Goal: Check status: Check status

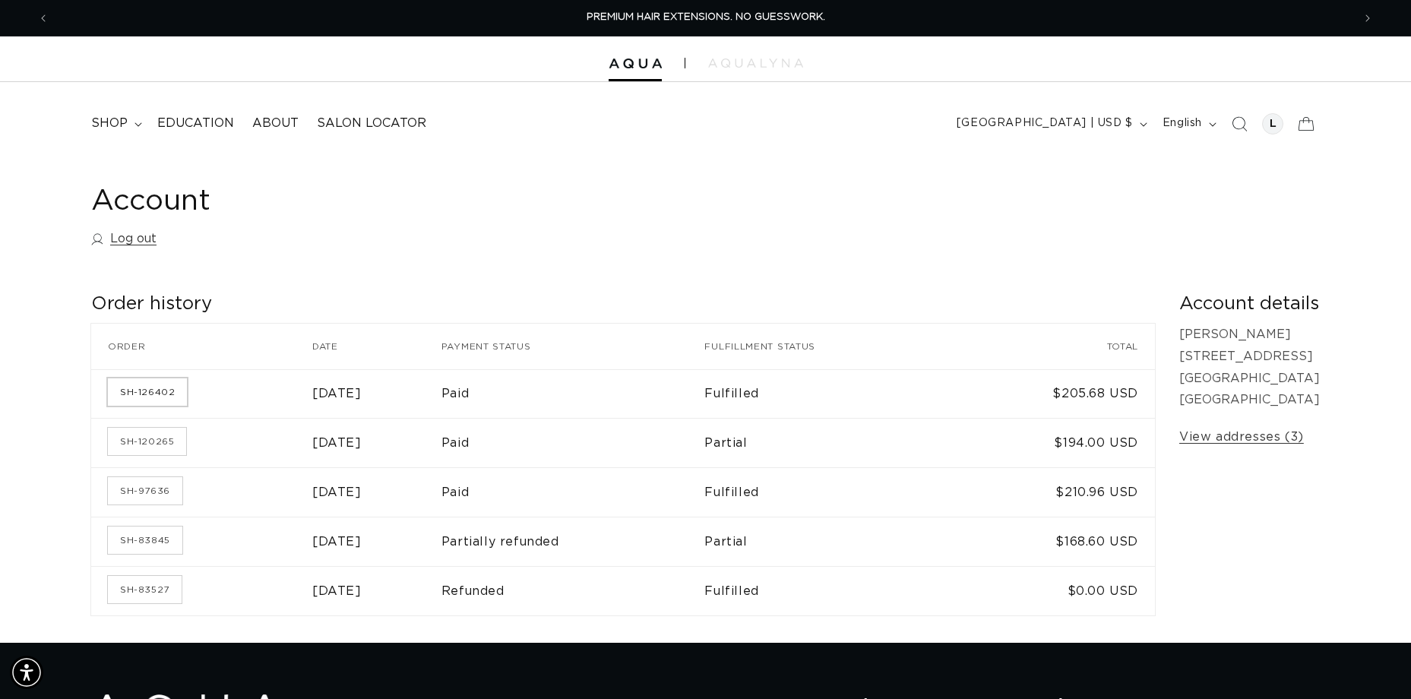
click at [153, 393] on link "SH-126402" at bounding box center [147, 391] width 79 height 27
